Goal: Task Accomplishment & Management: Use online tool/utility

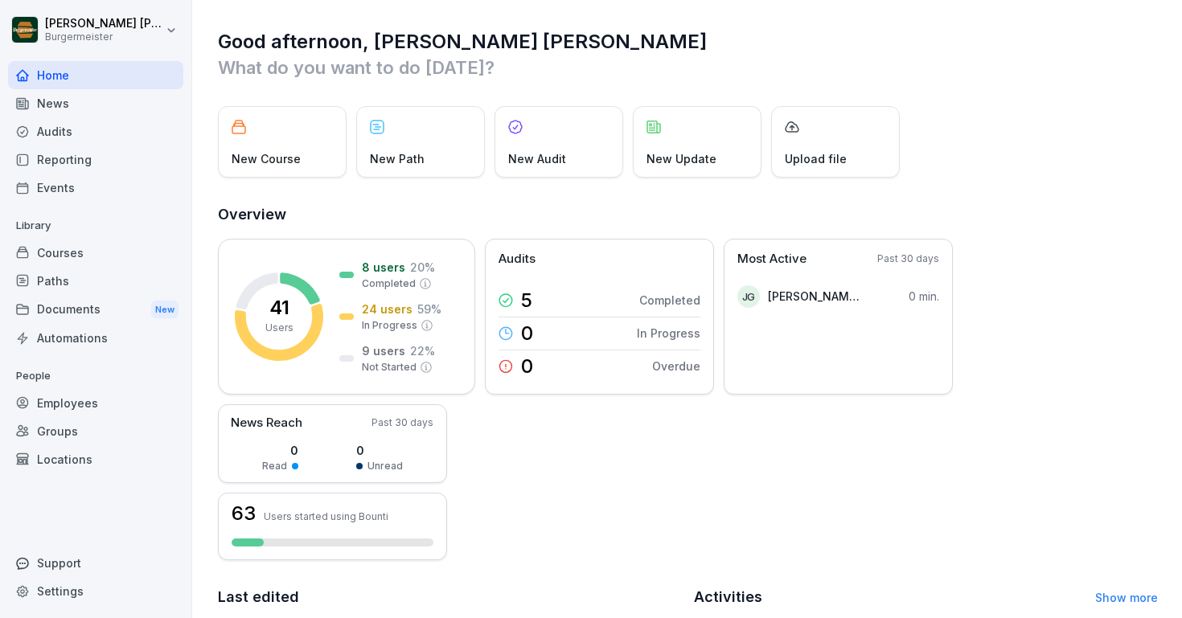
click at [52, 133] on div "Audits" at bounding box center [95, 131] width 175 height 28
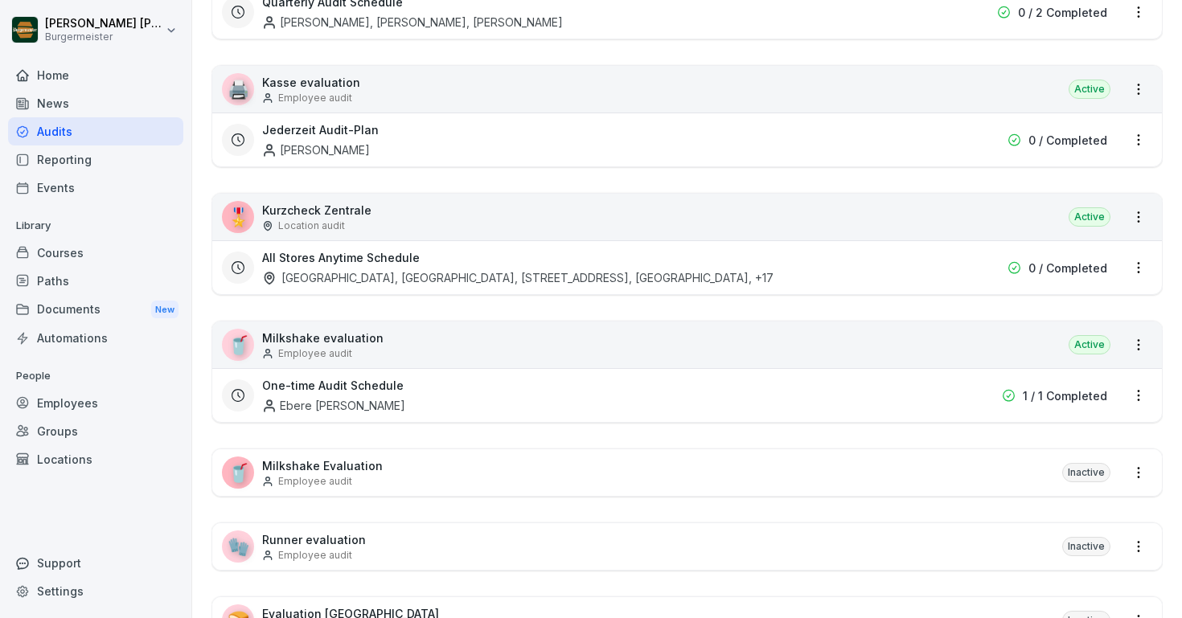
scroll to position [436, 0]
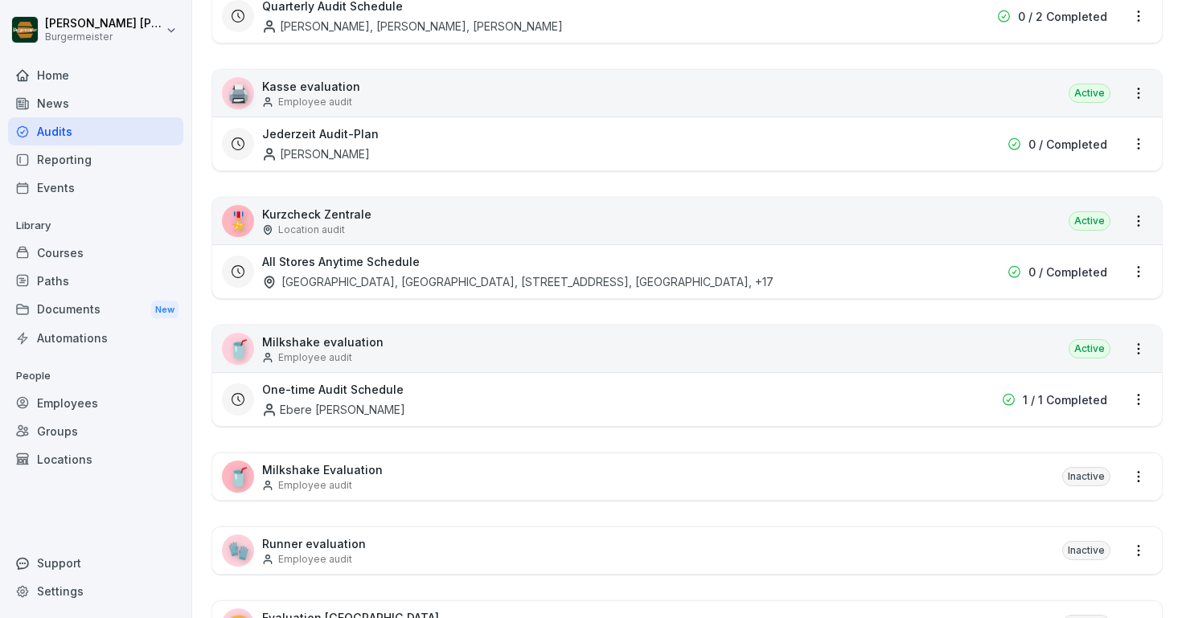
click at [342, 277] on div "[GEOGRAPHIC_DATA], [GEOGRAPHIC_DATA], [STREET_ADDRESS], [GEOGRAPHIC_DATA] , +17" at bounding box center [518, 281] width 512 height 17
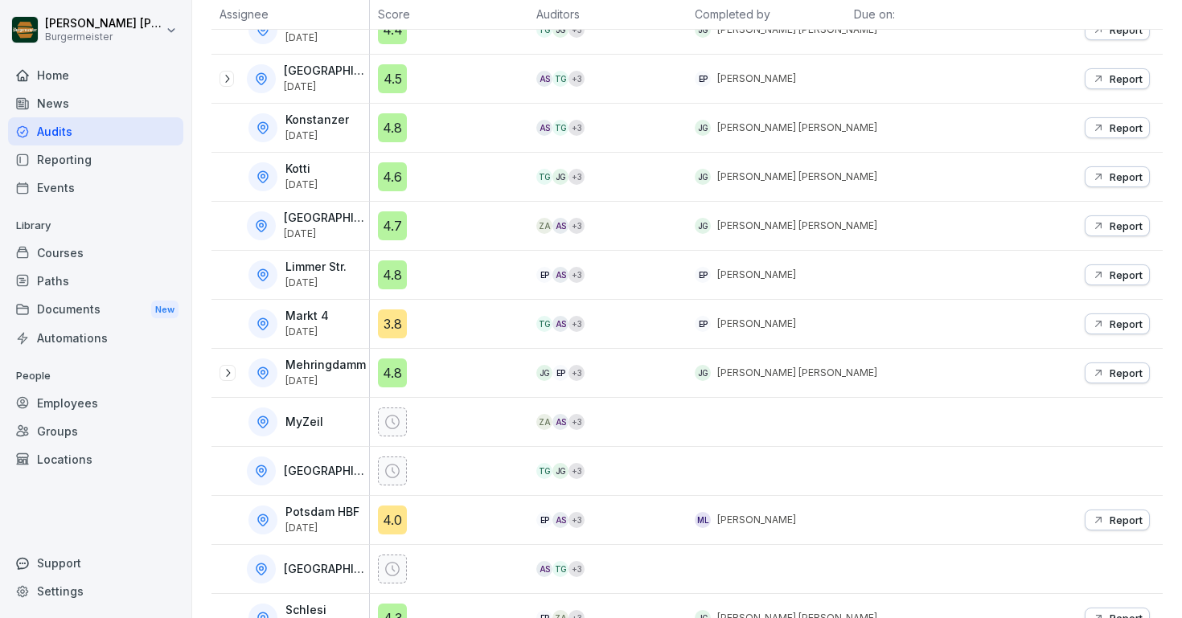
scroll to position [544, 0]
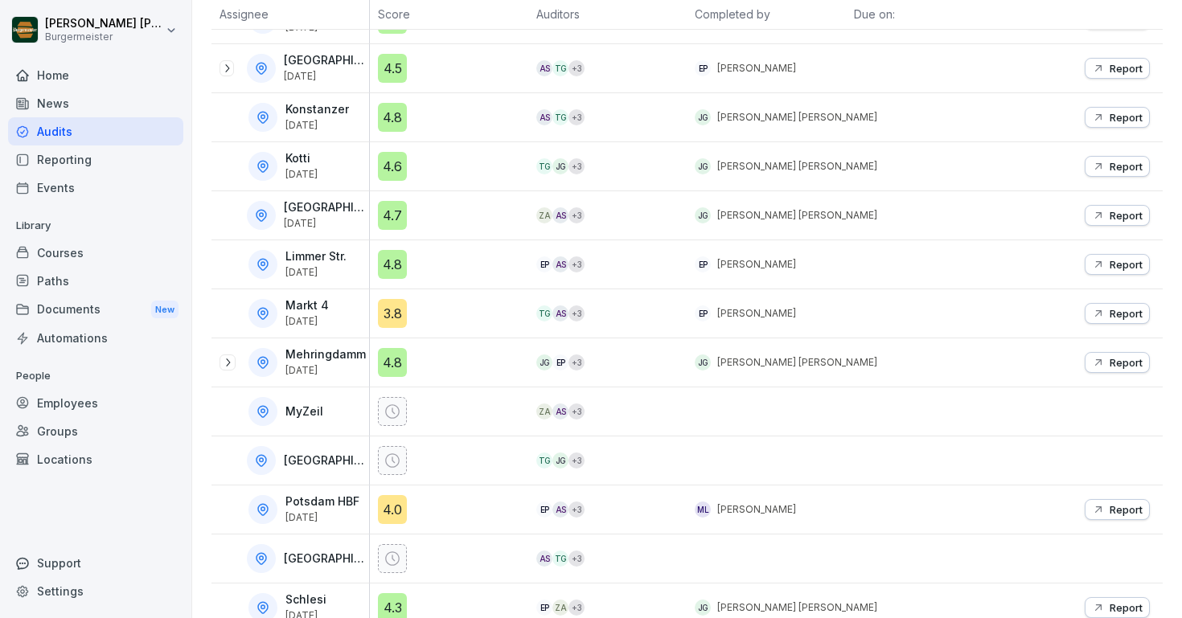
click at [226, 360] on icon at bounding box center [227, 362] width 13 height 13
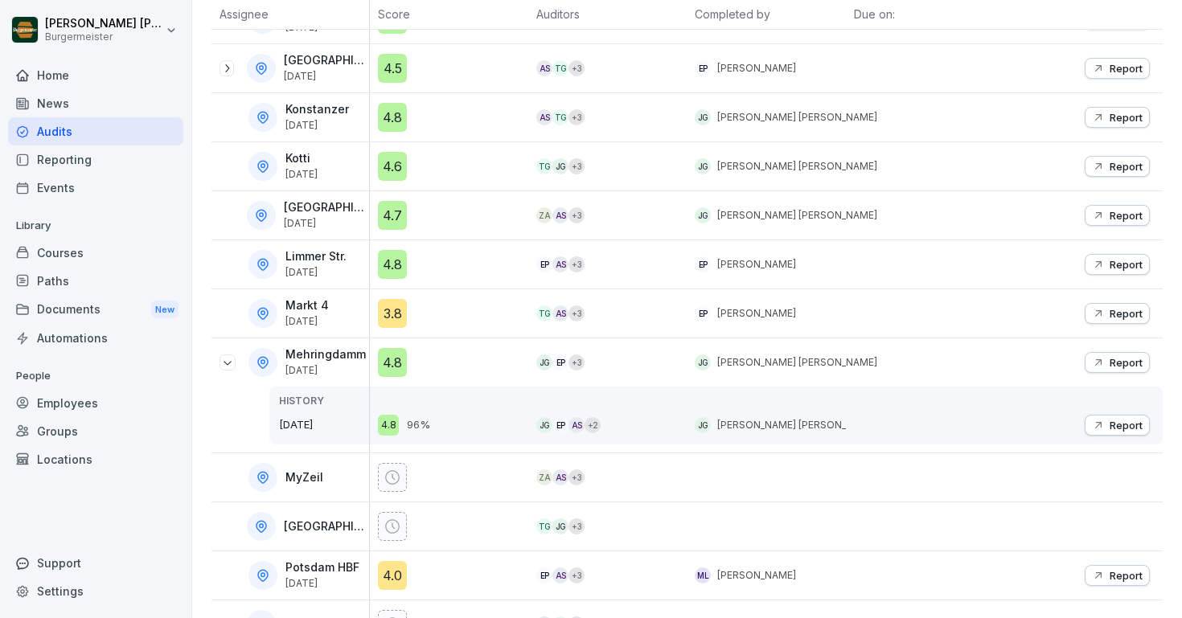
click at [396, 422] on div "4.8" at bounding box center [388, 425] width 21 height 21
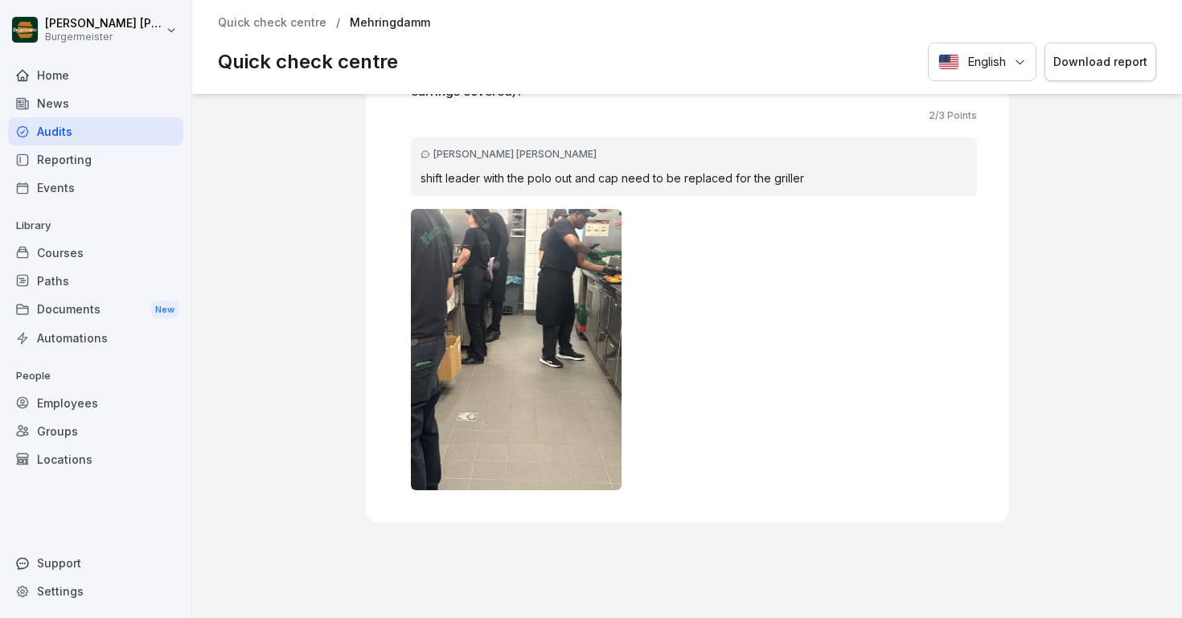
scroll to position [18149, 0]
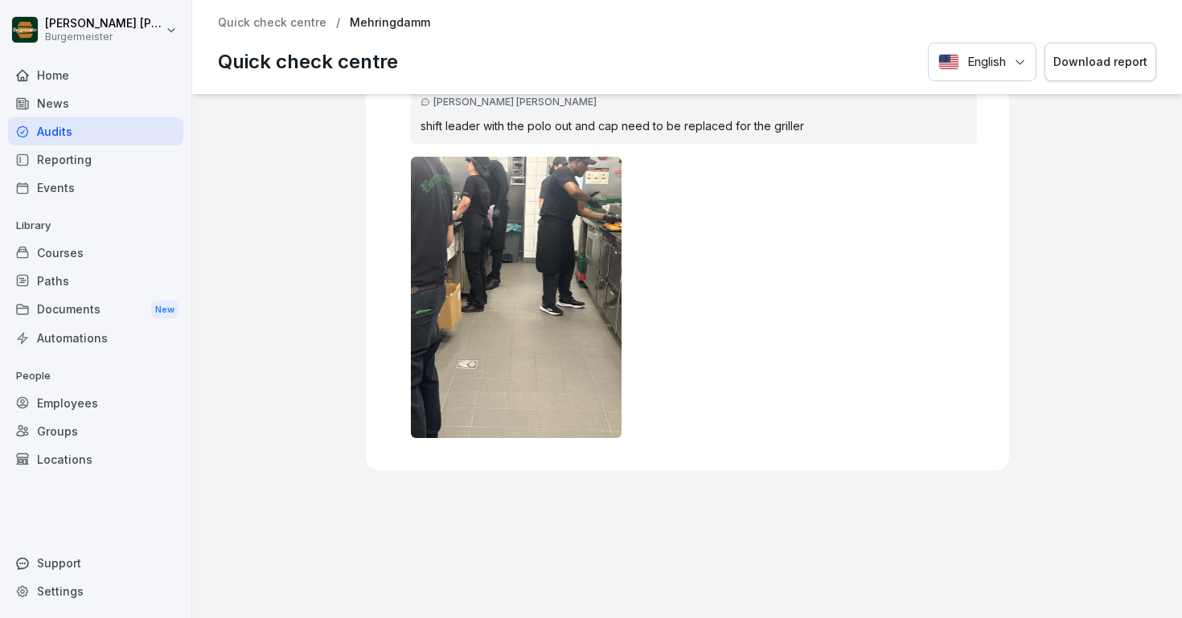
click at [1084, 68] on div "Download report" at bounding box center [1101, 62] width 94 height 18
